Goal: Task Accomplishment & Management: Manage account settings

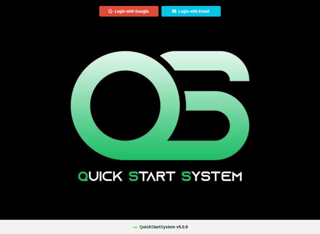
click at [192, 13] on button "Login with Email" at bounding box center [190, 11] width 59 height 11
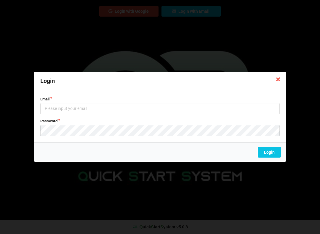
click at [276, 82] on icon at bounding box center [277, 78] width 9 height 9
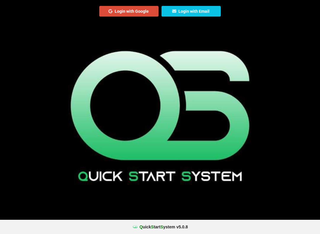
click at [139, 9] on button "Login with Google" at bounding box center [128, 11] width 59 height 11
click at [163, 229] on span "S" at bounding box center [161, 227] width 3 height 5
click at [197, 10] on button "Login with Email" at bounding box center [190, 11] width 59 height 11
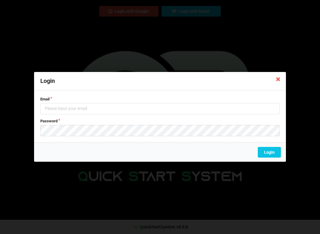
click at [280, 80] on icon at bounding box center [277, 78] width 9 height 9
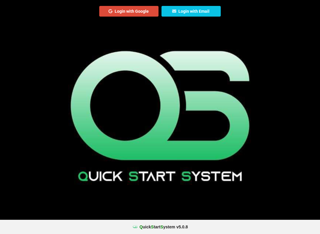
click at [193, 10] on button "Login with Email" at bounding box center [190, 11] width 59 height 11
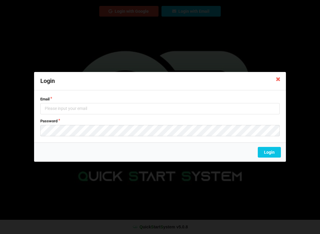
click at [277, 80] on icon at bounding box center [277, 78] width 9 height 9
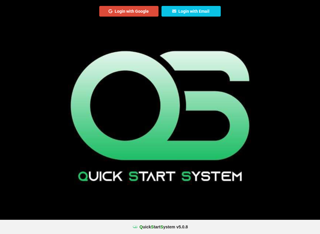
click at [202, 10] on button "Login with Email" at bounding box center [190, 11] width 59 height 11
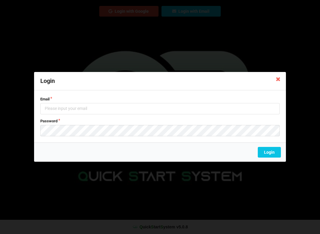
click at [269, 152] on button "Login" at bounding box center [269, 152] width 23 height 11
click at [143, 94] on div "Email Password" at bounding box center [160, 116] width 252 height 52
click at [62, 100] on label "Email" at bounding box center [159, 99] width 239 height 5
click at [132, 95] on div "Email Password" at bounding box center [160, 116] width 252 height 52
click at [99, 113] on input "text" at bounding box center [159, 108] width 239 height 11
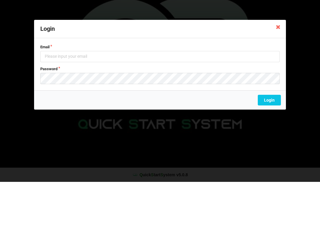
click at [78, 97] on label "Email" at bounding box center [159, 99] width 239 height 5
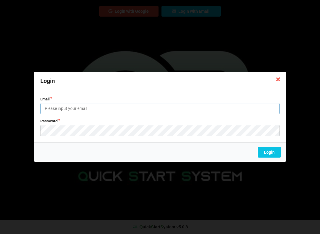
click at [88, 107] on input "text" at bounding box center [159, 108] width 239 height 11
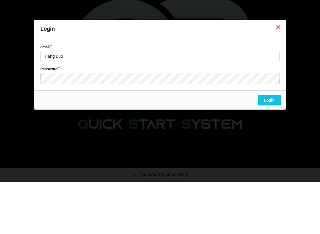
click at [319, 105] on div "Login Email Hang Duo Password Login" at bounding box center [160, 117] width 320 height 234
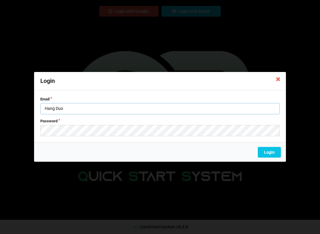
click at [113, 109] on input "Hang Duo" at bounding box center [159, 108] width 239 height 11
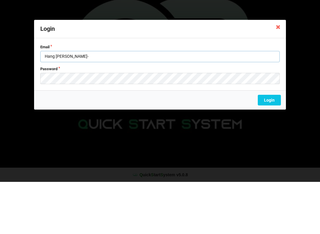
type input "Hang [PERSON_NAME]"
click at [275, 74] on icon at bounding box center [277, 78] width 9 height 9
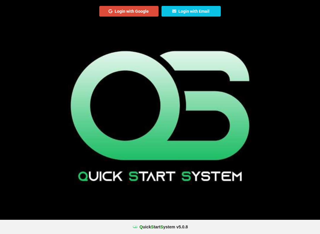
click at [210, 130] on div "QSS Login with Google Login with Email" at bounding box center [160, 117] width 320 height 234
click at [251, 131] on div "QSS Login with Google Login with Email" at bounding box center [160, 117] width 320 height 234
click at [161, 232] on div "Q uick S tart S ystem v 5.0.8" at bounding box center [160, 227] width 320 height 14
click at [249, 98] on div "QSS Login with Google Login with Email" at bounding box center [160, 117] width 320 height 234
click at [126, 8] on button "Login with Google" at bounding box center [128, 11] width 59 height 11
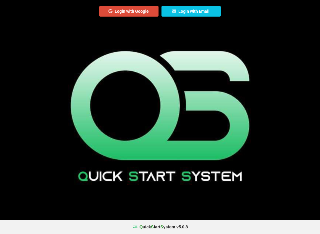
click at [189, 225] on center "Q uick S tart S ystem v 5.0.8" at bounding box center [160, 227] width 312 height 6
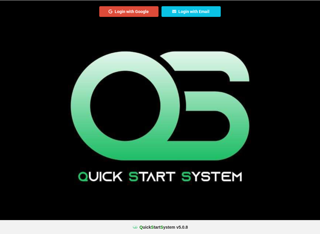
click at [207, 8] on button "Login with Email" at bounding box center [190, 11] width 59 height 11
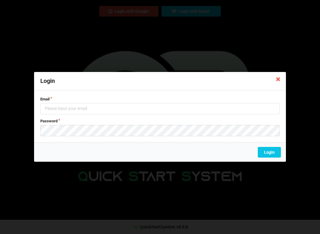
click at [280, 83] on icon at bounding box center [277, 78] width 9 height 9
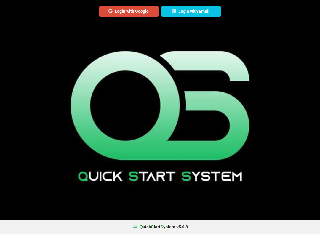
click at [258, 35] on div "QSS Login with Google Login with Email" at bounding box center [160, 117] width 320 height 234
